Goal: Task Accomplishment & Management: Use online tool/utility

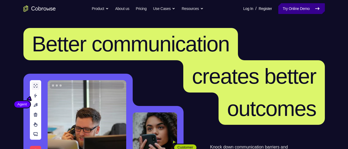
click at [291, 11] on link "Try Online Demo" at bounding box center [302, 8] width 46 height 11
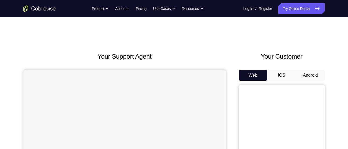
click at [310, 71] on button "Android" at bounding box center [310, 75] width 29 height 11
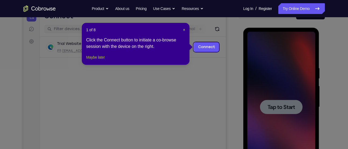
click at [105, 61] on button "Maybe later" at bounding box center [95, 57] width 19 height 6
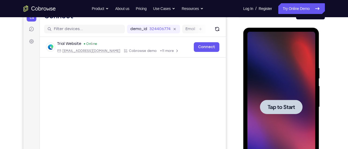
click at [268, 71] on div at bounding box center [282, 107] width 68 height 151
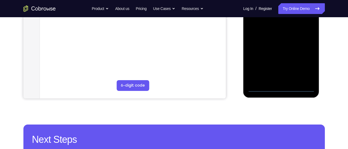
scroll to position [152, 0]
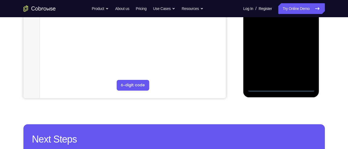
click at [282, 88] on div at bounding box center [282, 16] width 68 height 151
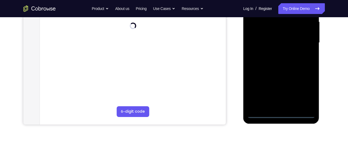
scroll to position [126, 0]
click at [301, 90] on div at bounding box center [282, 43] width 68 height 151
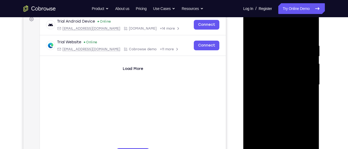
scroll to position [84, 0]
click at [275, 31] on div at bounding box center [282, 85] width 68 height 151
click at [303, 83] on div at bounding box center [282, 85] width 68 height 151
click at [278, 96] on div at bounding box center [282, 85] width 68 height 151
click at [277, 76] on div at bounding box center [282, 85] width 68 height 151
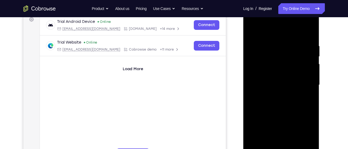
click at [287, 79] on div at bounding box center [282, 85] width 68 height 151
drag, startPoint x: 313, startPoint y: 75, endPoint x: 310, endPoint y: 78, distance: 3.6
click at [313, 75] on div at bounding box center [282, 85] width 68 height 151
click at [281, 72] on div at bounding box center [282, 85] width 68 height 151
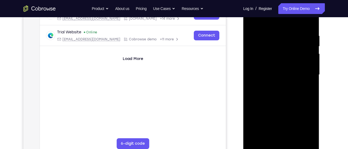
scroll to position [94, 0]
drag, startPoint x: 297, startPoint y: 92, endPoint x: 299, endPoint y: 52, distance: 40.2
click at [299, 52] on div at bounding box center [282, 74] width 68 height 151
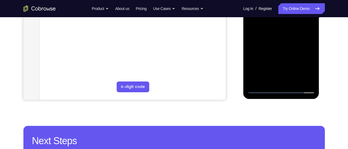
scroll to position [151, 0]
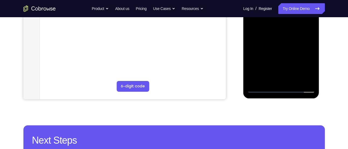
click at [292, 82] on div at bounding box center [282, 17] width 68 height 151
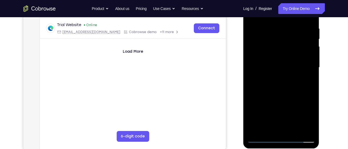
scroll to position [101, 0]
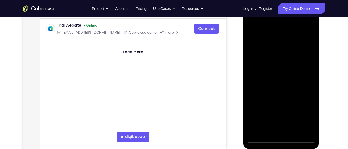
click at [281, 98] on div at bounding box center [282, 68] width 68 height 151
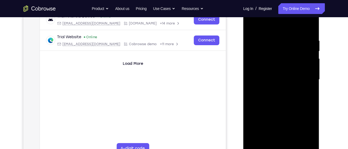
click at [253, 24] on div at bounding box center [282, 79] width 68 height 151
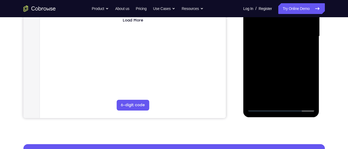
scroll to position [134, 0]
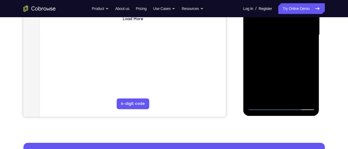
click at [271, 100] on div at bounding box center [282, 35] width 68 height 151
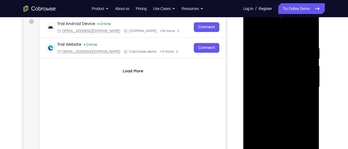
scroll to position [79, 0]
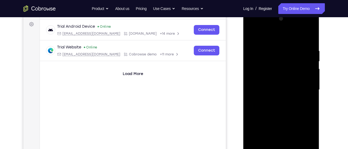
click at [274, 35] on div at bounding box center [282, 90] width 68 height 151
click at [286, 47] on div at bounding box center [282, 90] width 68 height 151
drag, startPoint x: 289, startPoint y: 55, endPoint x: 289, endPoint y: 59, distance: 4.3
click at [289, 59] on div at bounding box center [282, 90] width 68 height 151
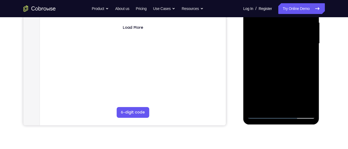
scroll to position [127, 0]
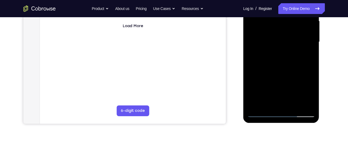
click at [295, 104] on div at bounding box center [282, 42] width 68 height 151
drag, startPoint x: 277, startPoint y: 91, endPoint x: 276, endPoint y: 27, distance: 64.4
click at [276, 27] on div at bounding box center [282, 42] width 68 height 151
drag, startPoint x: 273, startPoint y: 96, endPoint x: 275, endPoint y: 43, distance: 53.4
click at [275, 43] on div at bounding box center [282, 42] width 68 height 151
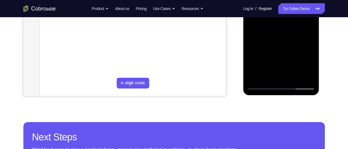
scroll to position [155, 0]
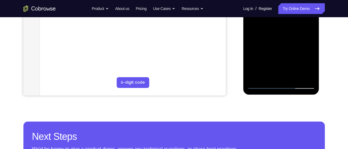
click at [259, 85] on div at bounding box center [282, 13] width 68 height 151
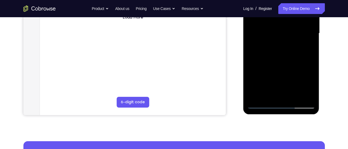
drag, startPoint x: 301, startPoint y: 62, endPoint x: 245, endPoint y: 61, distance: 56.6
click at [245, 61] on div at bounding box center [282, 34] width 76 height 161
drag, startPoint x: 297, startPoint y: 65, endPoint x: 239, endPoint y: 61, distance: 58.3
click at [244, 61] on html "Online web based iOS Simulators and Android Emulators. Run iPhone, iPad, Mobile…" at bounding box center [282, 35] width 77 height 162
drag, startPoint x: 295, startPoint y: 63, endPoint x: 262, endPoint y: 66, distance: 33.0
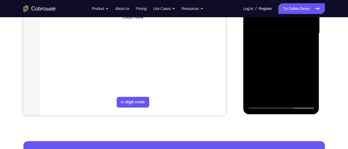
click at [262, 66] on div at bounding box center [282, 33] width 68 height 151
drag, startPoint x: 294, startPoint y: 65, endPoint x: 248, endPoint y: 62, distance: 46.5
click at [248, 62] on div at bounding box center [282, 33] width 68 height 151
drag, startPoint x: 299, startPoint y: 62, endPoint x: 253, endPoint y: 62, distance: 46.1
click at [253, 62] on div at bounding box center [282, 33] width 68 height 151
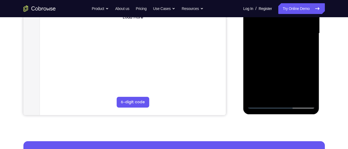
click at [289, 62] on div at bounding box center [282, 33] width 68 height 151
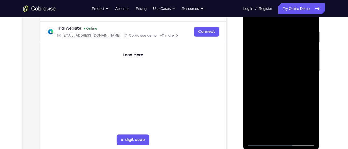
scroll to position [96, 0]
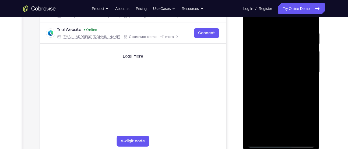
drag, startPoint x: 280, startPoint y: 40, endPoint x: 283, endPoint y: 35, distance: 6.3
click at [283, 35] on div at bounding box center [282, 72] width 68 height 151
drag, startPoint x: 305, startPoint y: 92, endPoint x: 276, endPoint y: 92, distance: 28.0
click at [276, 92] on div at bounding box center [282, 72] width 68 height 151
drag, startPoint x: 304, startPoint y: 87, endPoint x: 268, endPoint y: 86, distance: 36.1
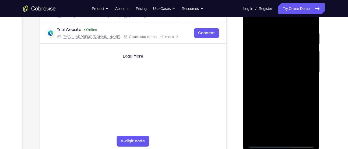
click at [268, 86] on div at bounding box center [282, 72] width 68 height 151
drag, startPoint x: 298, startPoint y: 91, endPoint x: 262, endPoint y: 88, distance: 36.4
click at [262, 88] on div at bounding box center [282, 72] width 68 height 151
drag, startPoint x: 296, startPoint y: 95, endPoint x: 255, endPoint y: 91, distance: 40.6
click at [255, 91] on div at bounding box center [282, 72] width 68 height 151
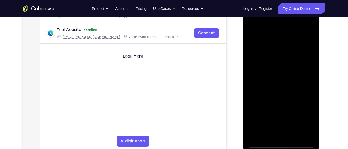
click at [265, 92] on div at bounding box center [282, 72] width 68 height 151
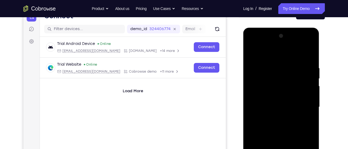
drag, startPoint x: 286, startPoint y: 71, endPoint x: 284, endPoint y: 95, distance: 23.6
click at [284, 95] on div at bounding box center [282, 107] width 68 height 151
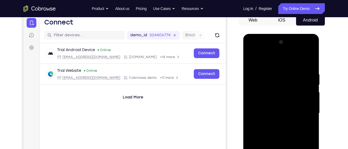
scroll to position [43, 0]
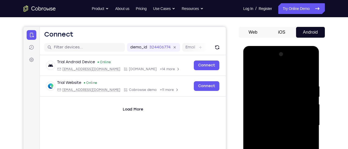
click at [250, 72] on div at bounding box center [282, 125] width 68 height 151
click at [253, 70] on div at bounding box center [282, 125] width 68 height 151
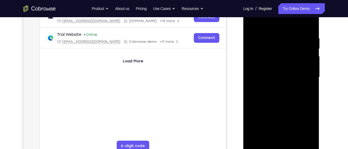
scroll to position [94, 0]
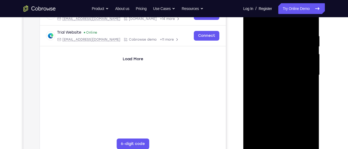
click at [257, 91] on div at bounding box center [282, 75] width 68 height 151
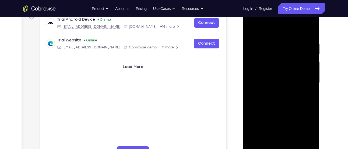
scroll to position [85, 0]
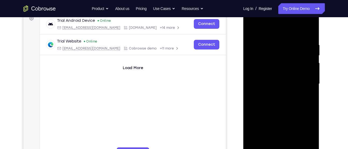
click at [311, 27] on div at bounding box center [282, 84] width 68 height 151
click at [265, 80] on div at bounding box center [282, 84] width 68 height 151
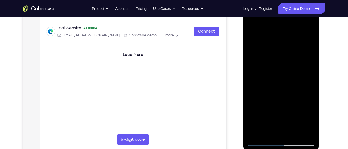
scroll to position [124, 0]
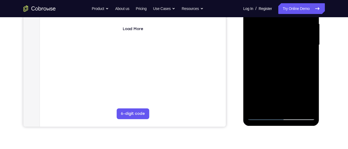
click at [261, 115] on div at bounding box center [282, 45] width 68 height 151
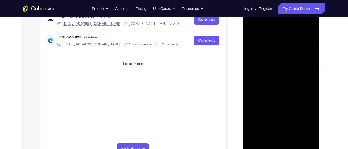
scroll to position [88, 0]
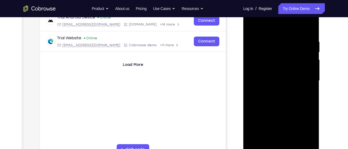
click at [251, 25] on div at bounding box center [282, 80] width 68 height 151
click at [253, 25] on div at bounding box center [282, 80] width 68 height 151
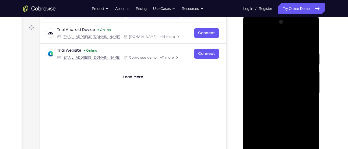
scroll to position [75, 0]
drag, startPoint x: 307, startPoint y: 47, endPoint x: 275, endPoint y: 50, distance: 31.6
click at [275, 50] on div at bounding box center [282, 93] width 68 height 151
drag, startPoint x: 308, startPoint y: 52, endPoint x: 268, endPoint y: 52, distance: 39.3
click at [268, 52] on div at bounding box center [282, 93] width 68 height 151
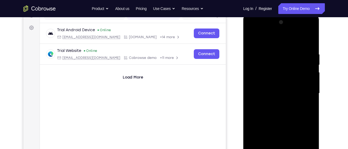
drag, startPoint x: 309, startPoint y: 52, endPoint x: 263, endPoint y: 53, distance: 45.3
click at [263, 53] on div at bounding box center [282, 93] width 68 height 151
drag, startPoint x: 304, startPoint y: 51, endPoint x: 262, endPoint y: 49, distance: 42.6
click at [262, 49] on div at bounding box center [282, 93] width 68 height 151
drag, startPoint x: 298, startPoint y: 50, endPoint x: 236, endPoint y: 52, distance: 61.2
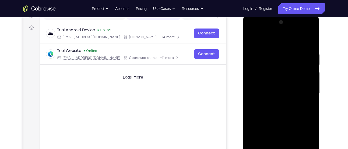
click at [244, 52] on html "Online web based iOS Simulators and Android Emulators. Run iPhone, iPad, Mobile…" at bounding box center [282, 95] width 77 height 162
drag, startPoint x: 292, startPoint y: 47, endPoint x: 234, endPoint y: 40, distance: 58.3
click at [244, 40] on html "Online web based iOS Simulators and Android Emulators. Run iPhone, iPad, Mobile…" at bounding box center [282, 95] width 77 height 162
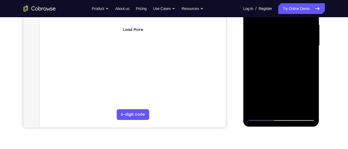
scroll to position [123, 0]
drag, startPoint x: 307, startPoint y: 108, endPoint x: 286, endPoint y: 73, distance: 40.6
click at [307, 108] on div at bounding box center [282, 45] width 68 height 151
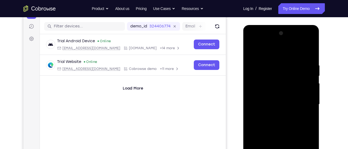
scroll to position [63, 0]
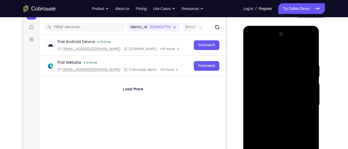
click at [255, 49] on div at bounding box center [282, 105] width 68 height 151
drag, startPoint x: 283, startPoint y: 102, endPoint x: 282, endPoint y: -31, distance: 133.1
click at [282, 26] on html "Online web based iOS Simulators and Android Emulators. Run iPhone, iPad, Mobile…" at bounding box center [282, 107] width 77 height 162
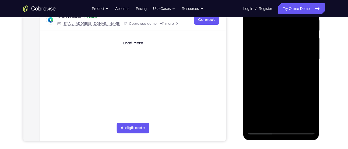
scroll to position [110, 0]
click at [266, 109] on div at bounding box center [282, 59] width 68 height 151
click at [270, 69] on div at bounding box center [282, 59] width 68 height 151
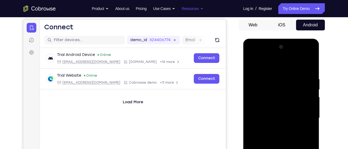
scroll to position [50, 0]
